Goal: Task Accomplishment & Management: Manage account settings

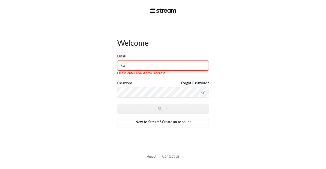
type input "[PERSON_NAME][EMAIL_ADDRESS][DOMAIN_NAME]"
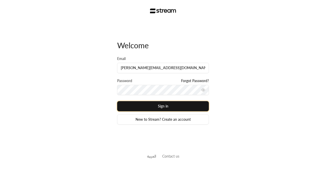
click at [134, 103] on button "Sign in" at bounding box center [163, 106] width 92 height 10
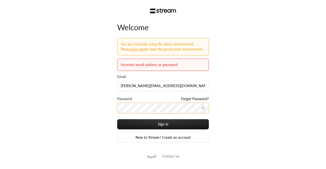
click at [117, 119] on button "Sign in" at bounding box center [163, 124] width 92 height 10
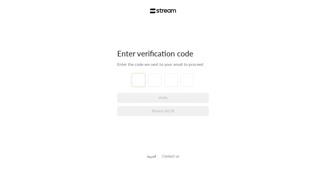
type input "1"
type input "2"
type input "3"
type input "4"
